Goal: Task Accomplishment & Management: Manage account settings

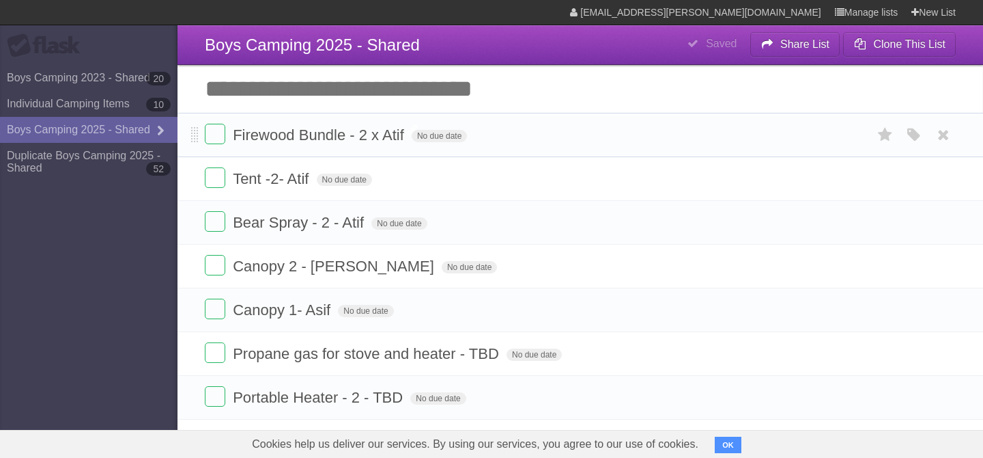
click at [335, 132] on span "Firewood Bundle - 2 x Atif" at bounding box center [320, 134] width 175 height 17
click at [364, 136] on input "**********" at bounding box center [331, 136] width 197 height 18
type input "**********"
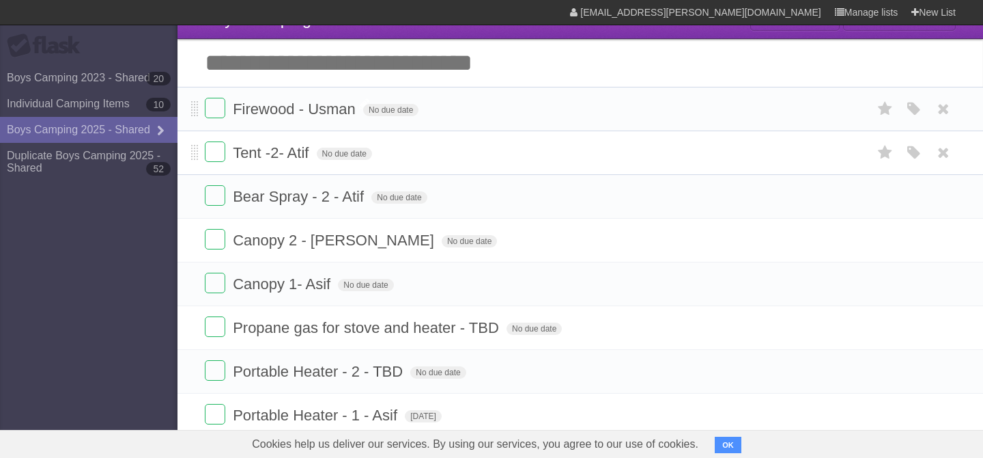
scroll to position [30, 0]
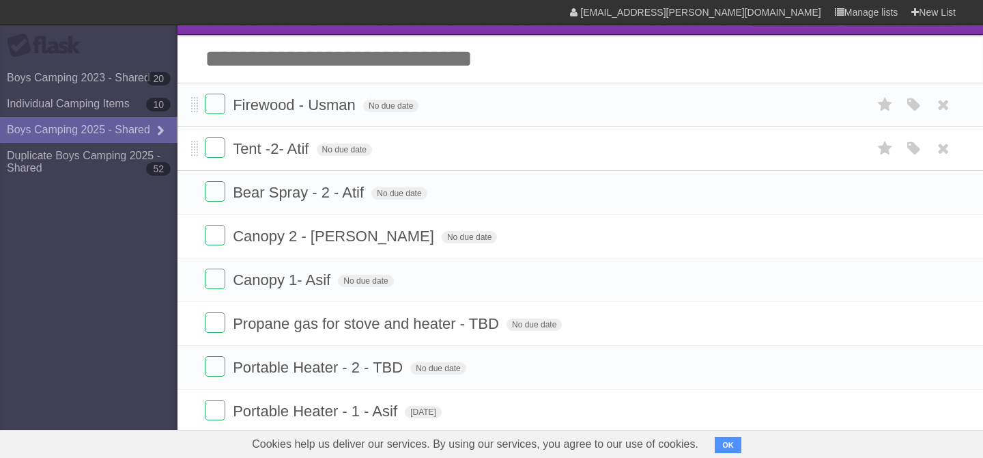
click at [284, 150] on span "Tent -2- Atif" at bounding box center [272, 148] width 79 height 17
click at [322, 199] on span "Bear Spray - 2 - Atif" at bounding box center [300, 192] width 135 height 17
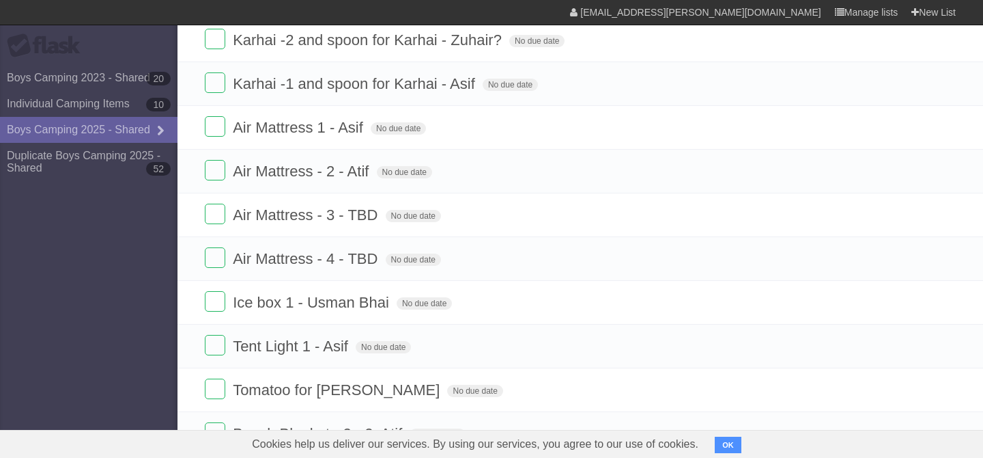
scroll to position [0, 0]
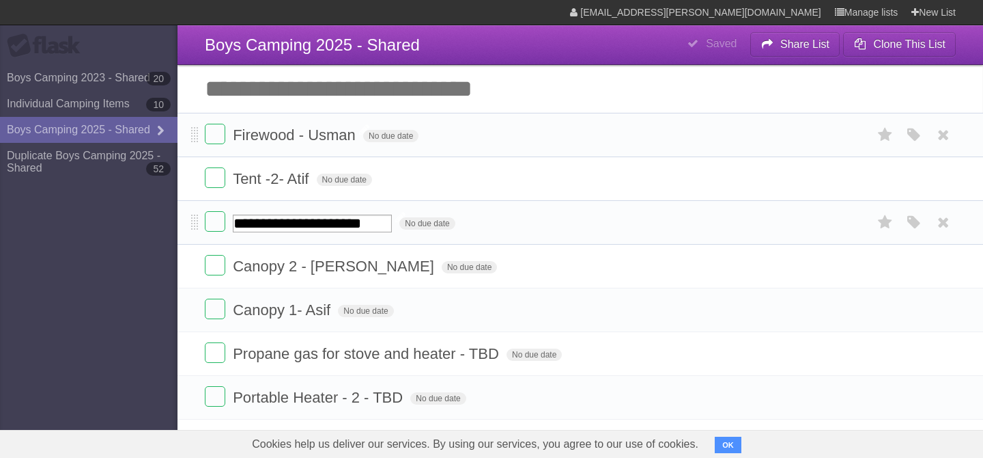
click at [364, 225] on input "**********" at bounding box center [312, 223] width 159 height 18
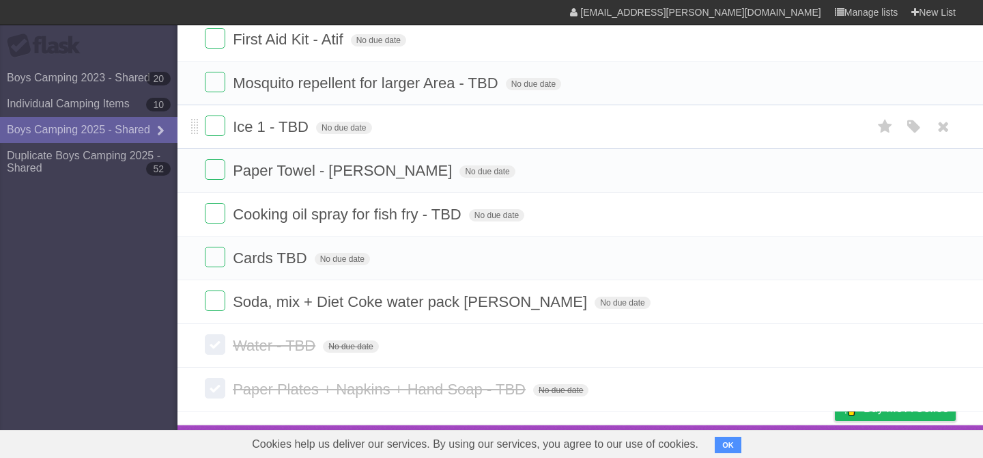
scroll to position [1989, 0]
click at [218, 354] on label at bounding box center [215, 344] width 20 height 20
click at [210, 398] on label at bounding box center [215, 388] width 20 height 20
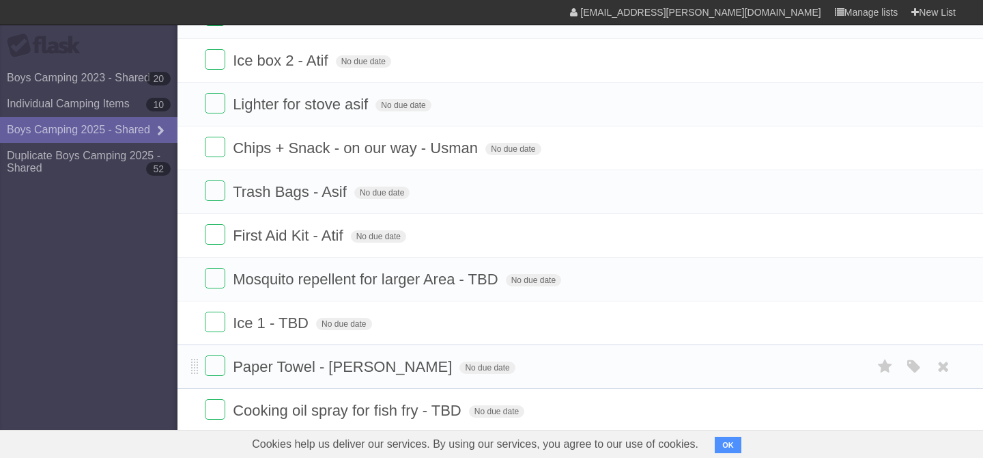
scroll to position [1729, 0]
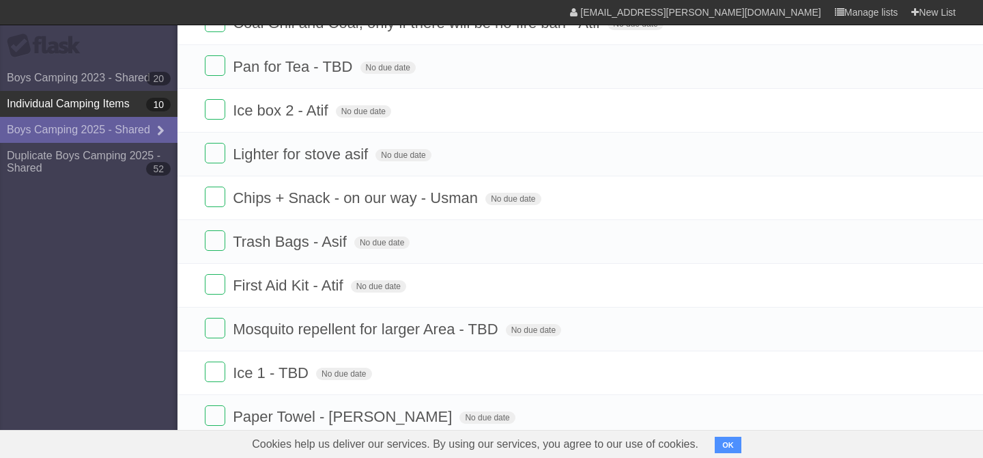
click at [97, 98] on link "Individual Camping Items 10" at bounding box center [89, 104] width 178 height 26
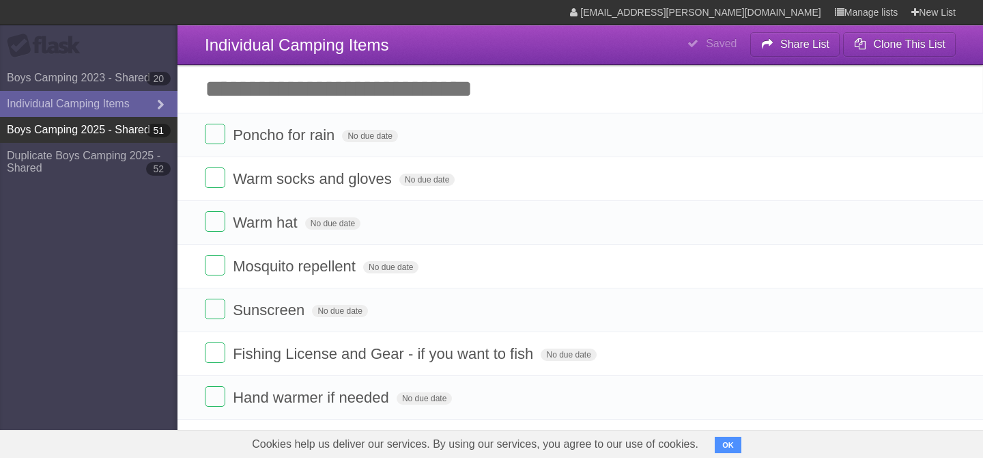
click at [98, 134] on link "Boys Camping 2025 - Shared 51" at bounding box center [89, 130] width 178 height 26
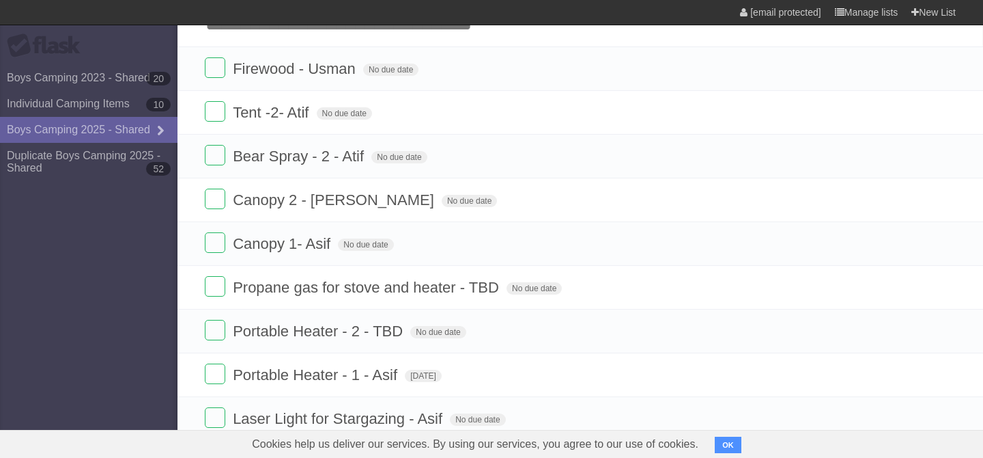
type span "[DATE]"
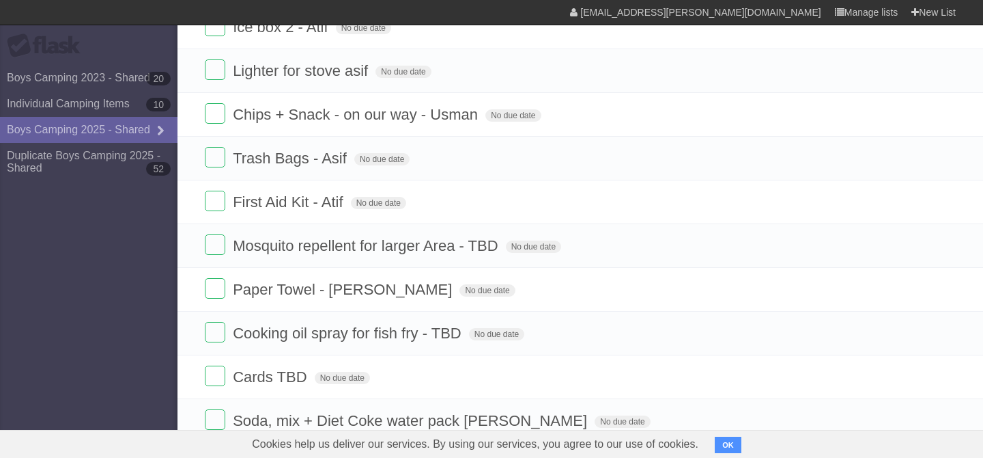
scroll to position [1806, 0]
